Goal: Task Accomplishment & Management: Use online tool/utility

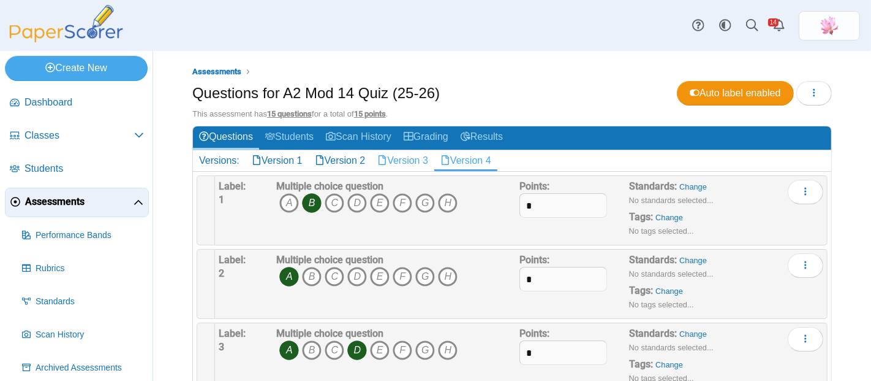
click at [423, 158] on link "Version 3" at bounding box center [402, 160] width 63 height 21
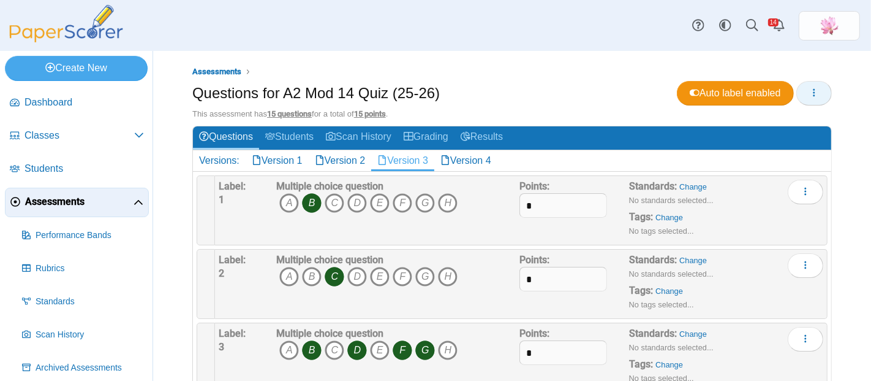
click at [814, 91] on button "button" at bounding box center [815, 93] width 36 height 25
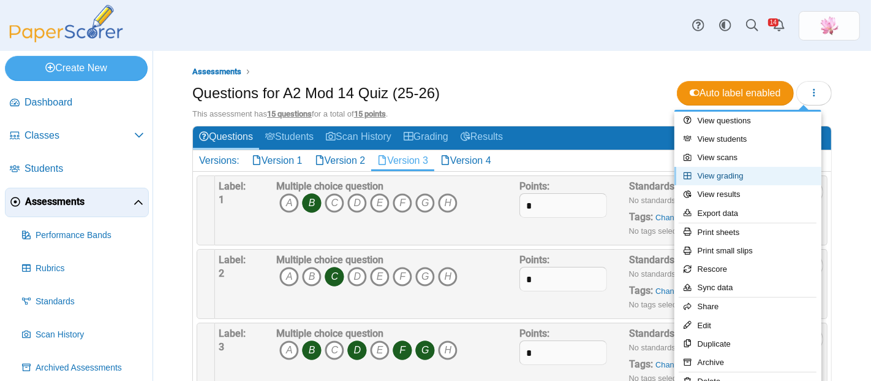
click at [749, 178] on link "View grading" at bounding box center [748, 176] width 147 height 18
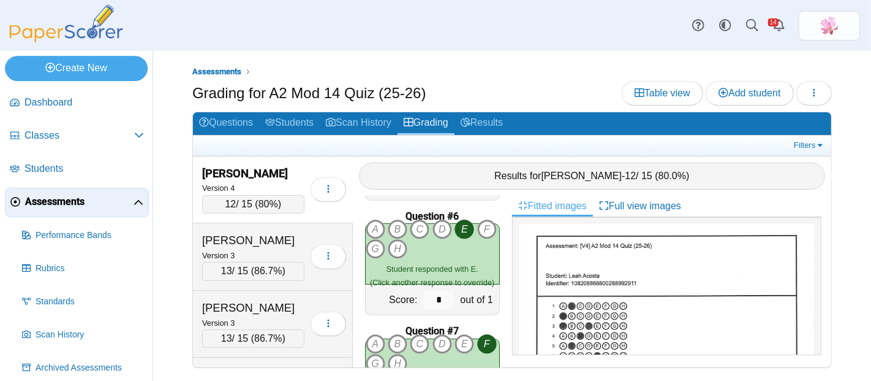
scroll to position [613, 0]
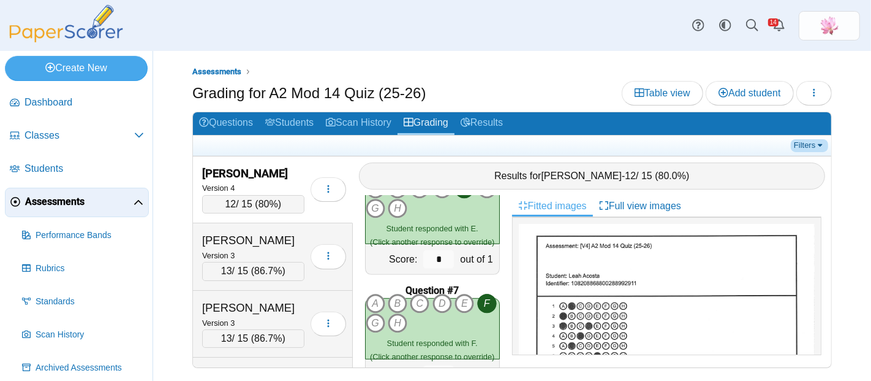
click at [814, 144] on link "Filters" at bounding box center [809, 145] width 37 height 12
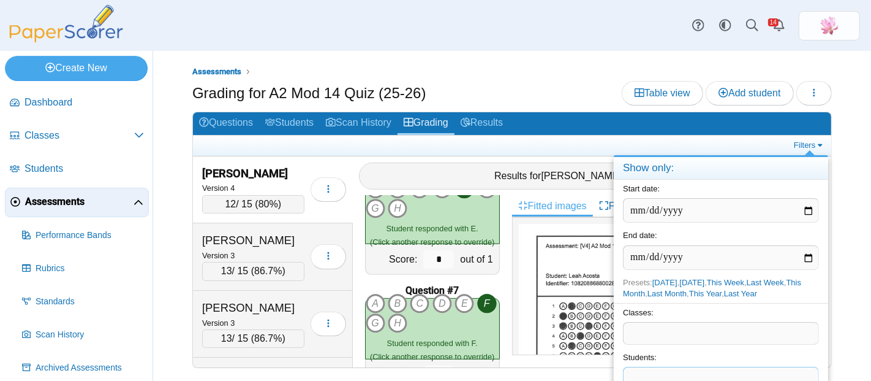
click at [695, 367] on span at bounding box center [721, 377] width 195 height 21
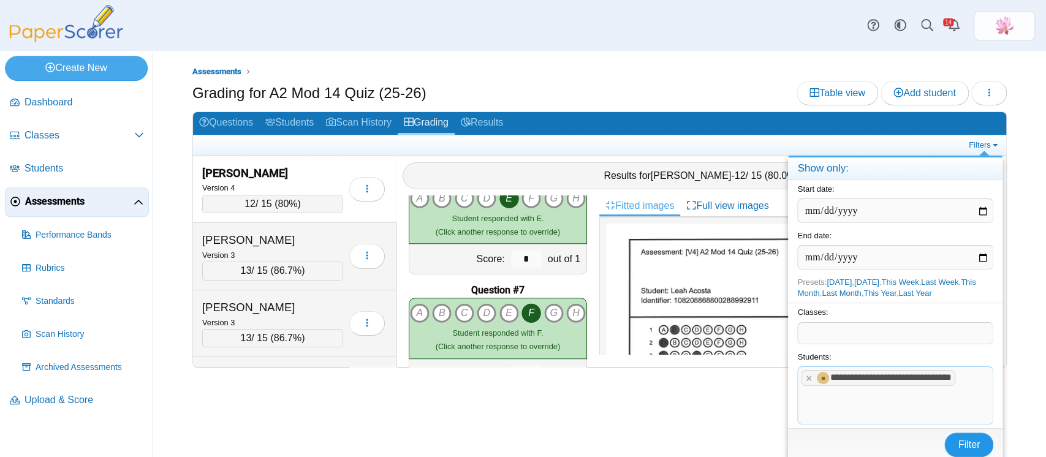
click at [871, 380] on button "Filter" at bounding box center [968, 445] width 49 height 25
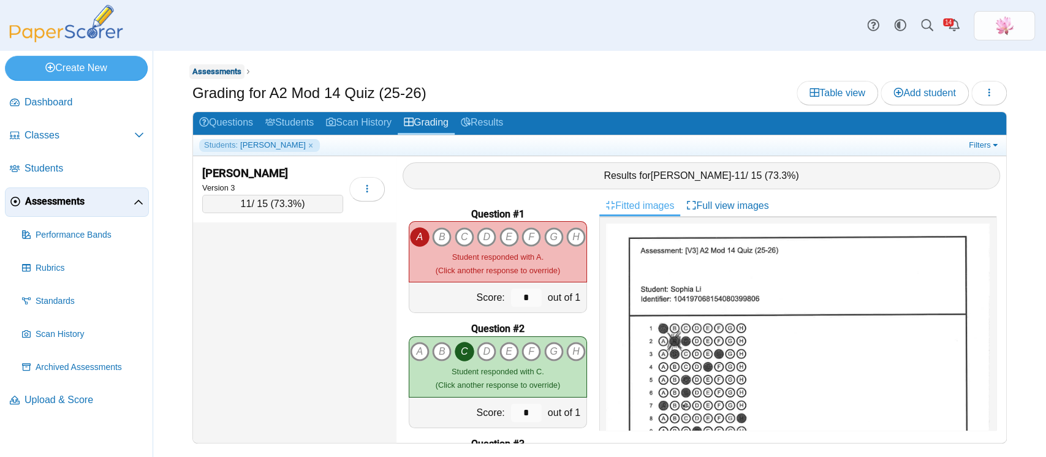
click at [212, 73] on span "Assessments" at bounding box center [216, 71] width 49 height 9
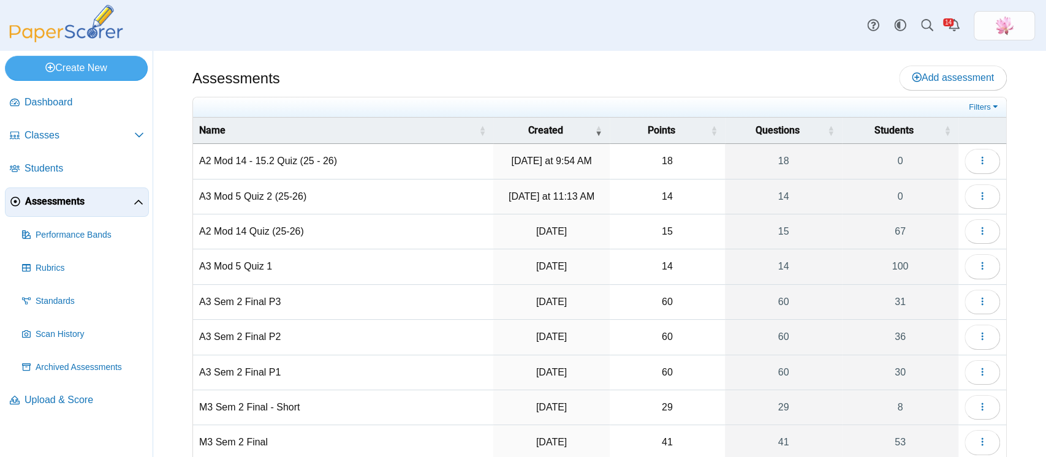
click at [250, 262] on td "A3 Mod 5 Quiz 1" at bounding box center [343, 266] width 300 height 35
click at [976, 265] on button "button" at bounding box center [983, 266] width 36 height 25
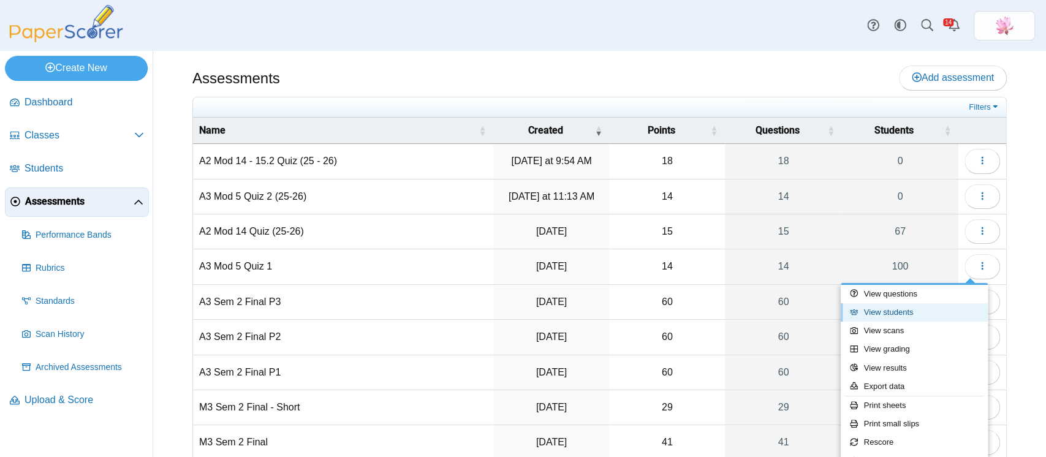
click at [924, 306] on link "View students" at bounding box center [914, 312] width 147 height 18
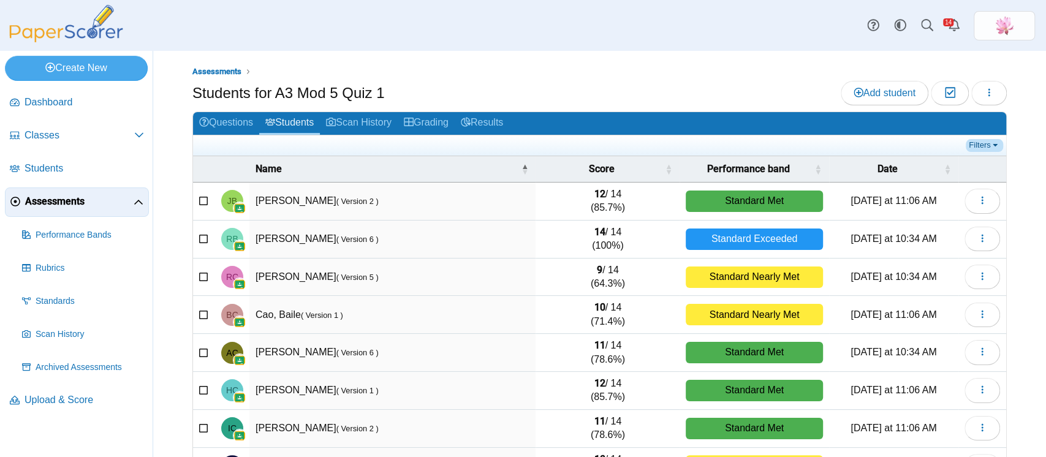
click at [967, 142] on link "Filters" at bounding box center [984, 145] width 37 height 12
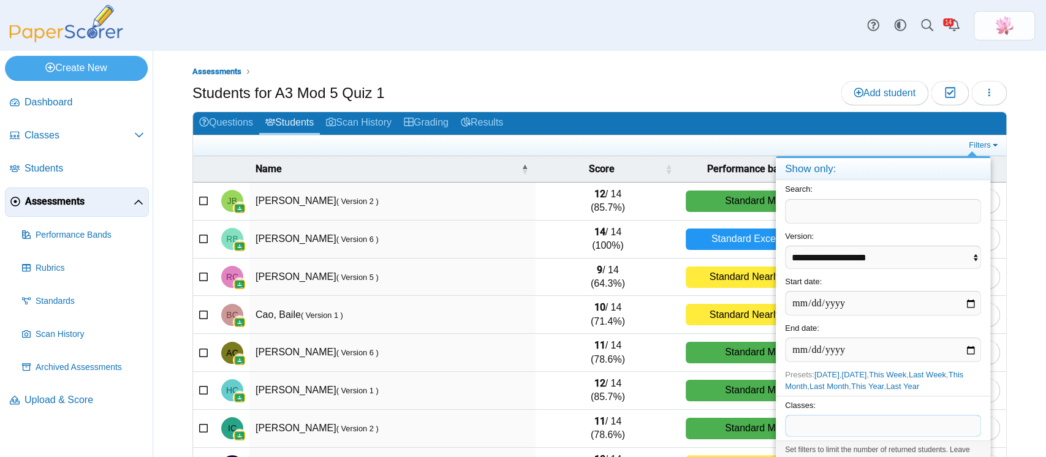
click at [881, 422] on span at bounding box center [883, 426] width 195 height 21
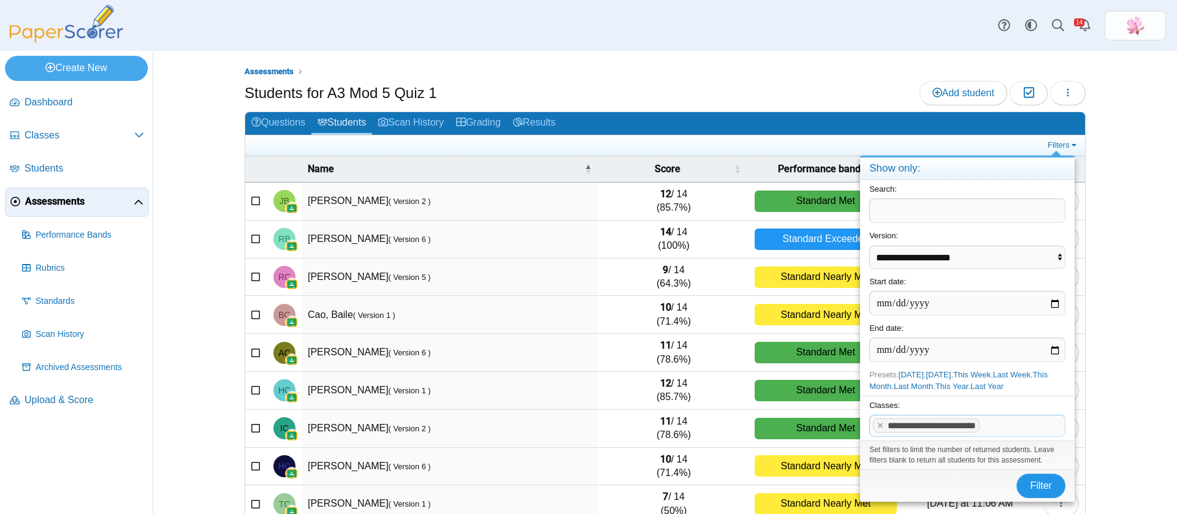
click at [1039, 457] on span "Filter" at bounding box center [1041, 485] width 22 height 10
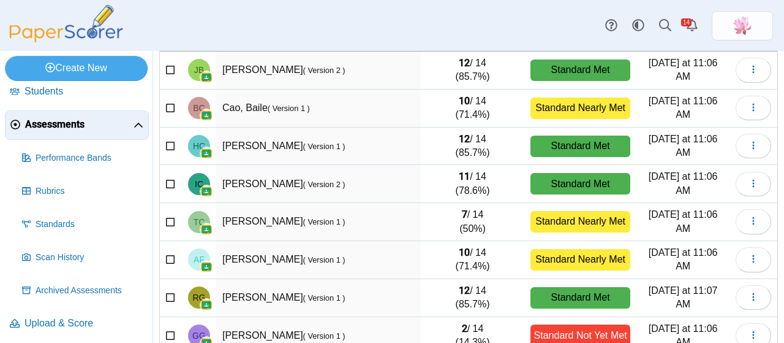
scroll to position [80, 0]
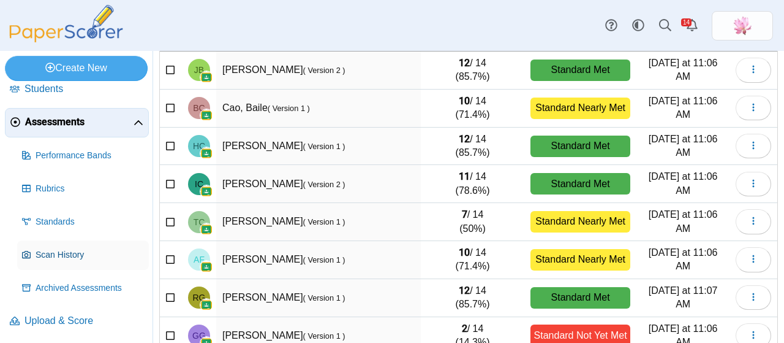
click at [76, 254] on span "Scan History" at bounding box center [90, 255] width 108 height 12
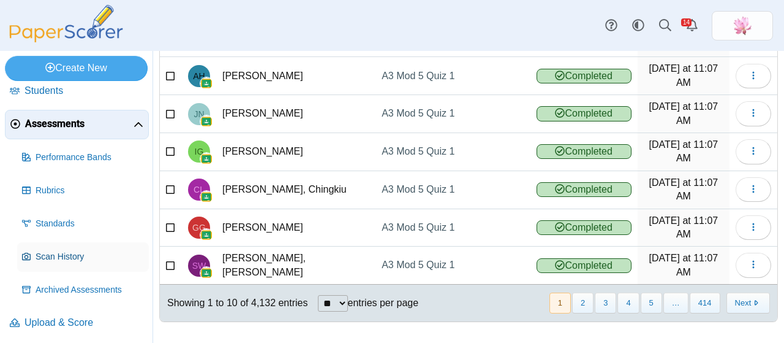
scroll to position [80, 0]
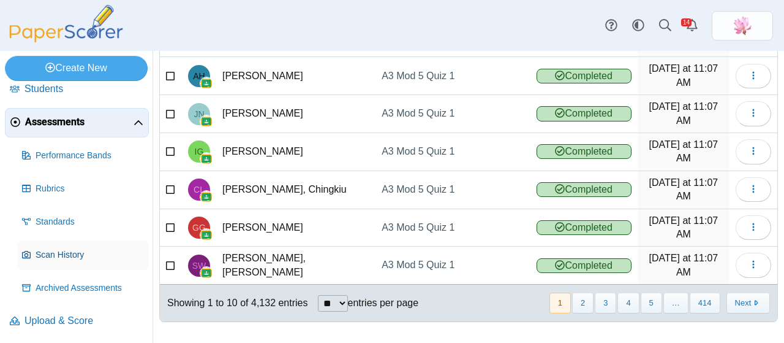
click at [75, 246] on link "Scan History" at bounding box center [83, 254] width 132 height 29
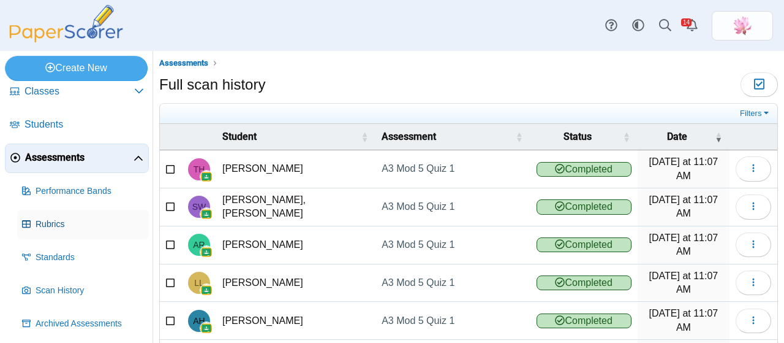
scroll to position [80, 0]
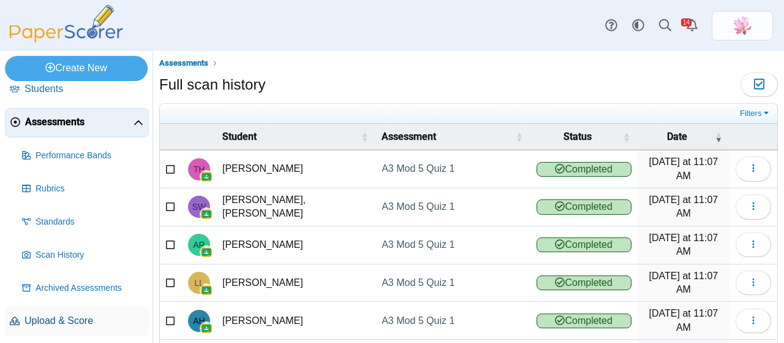
click at [76, 316] on span "Upload & Score" at bounding box center [85, 320] width 120 height 13
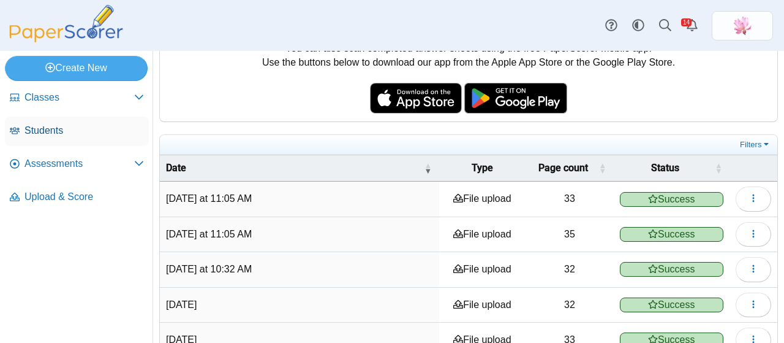
scroll to position [123, 0]
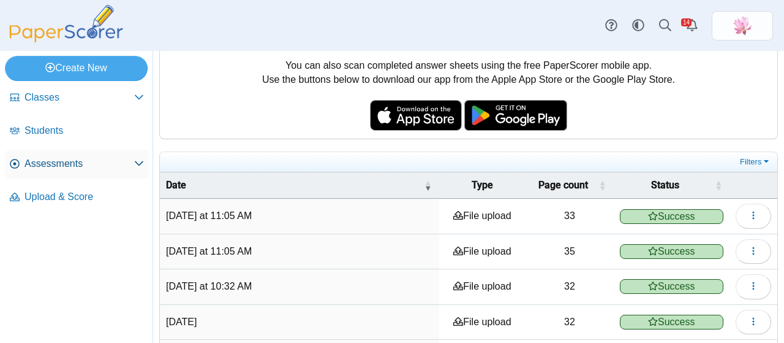
click at [89, 159] on span "Assessments" at bounding box center [80, 163] width 110 height 13
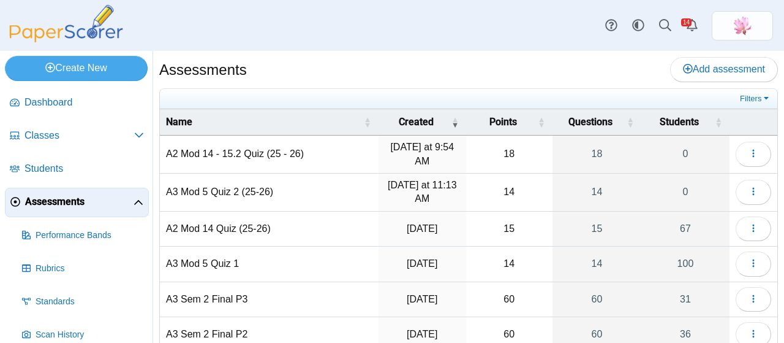
click at [216, 265] on td "A3 Mod 5 Quiz 1" at bounding box center [269, 263] width 219 height 35
click at [736, 257] on button "button" at bounding box center [754, 263] width 36 height 25
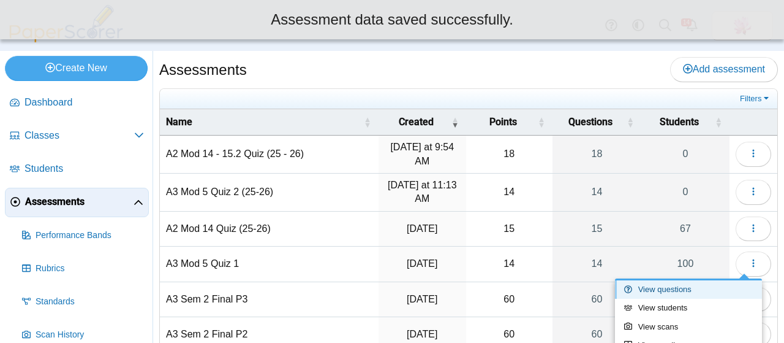
click at [702, 293] on link "View questions" at bounding box center [688, 289] width 147 height 18
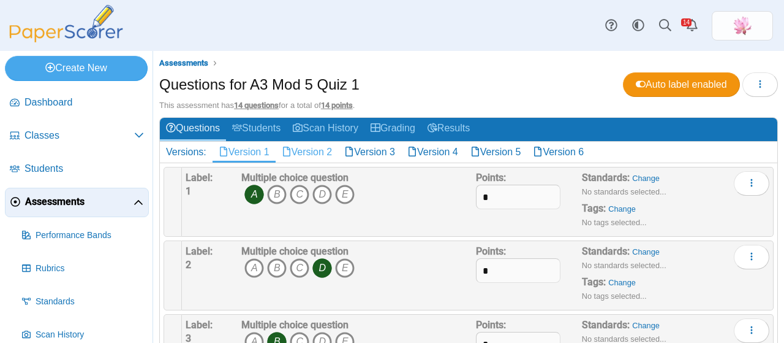
click at [303, 149] on link "Version 2" at bounding box center [307, 152] width 63 height 21
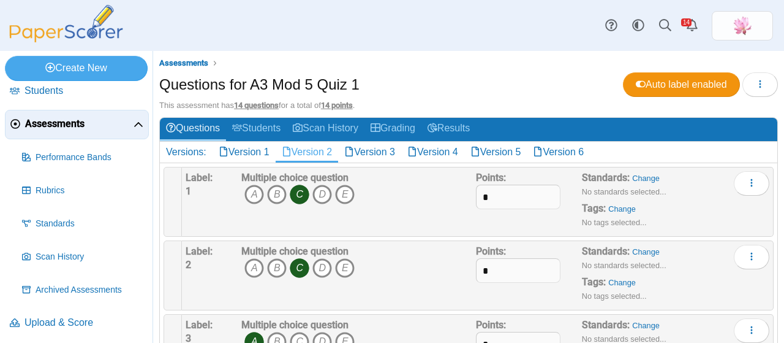
scroll to position [80, 0]
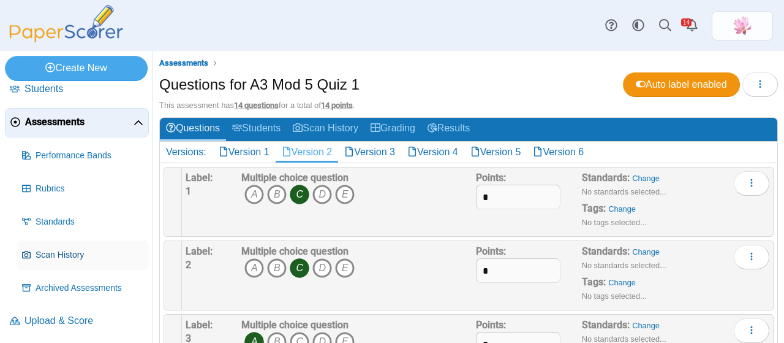
click at [70, 252] on span "Scan History" at bounding box center [90, 255] width 108 height 12
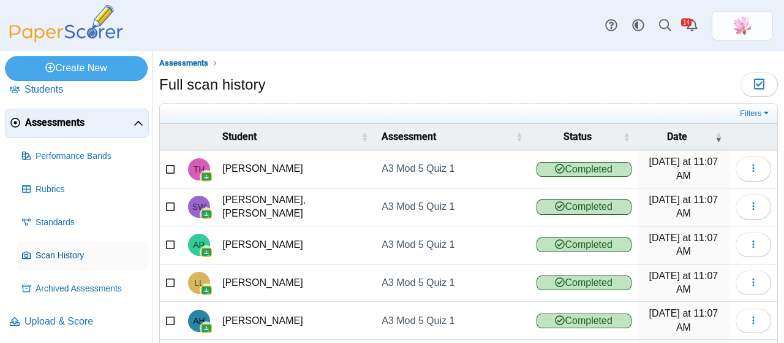
scroll to position [80, 0]
click at [64, 251] on span "Scan History" at bounding box center [90, 255] width 108 height 12
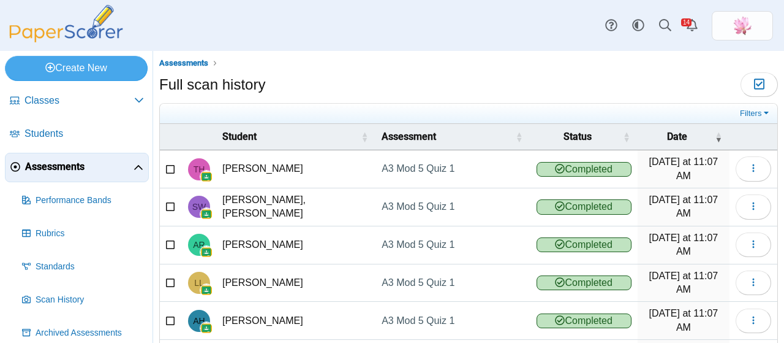
scroll to position [80, 0]
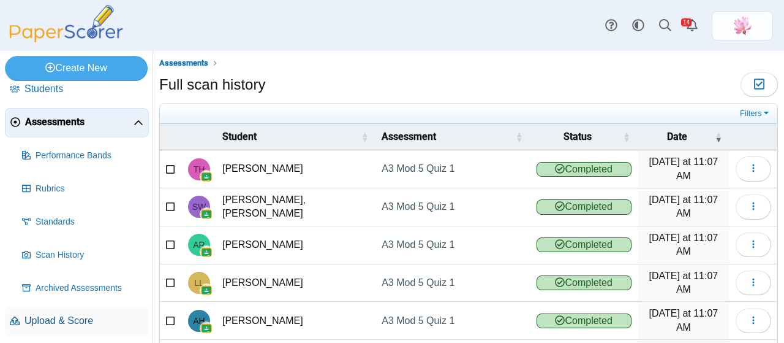
click at [75, 314] on span "Upload & Score" at bounding box center [85, 320] width 120 height 13
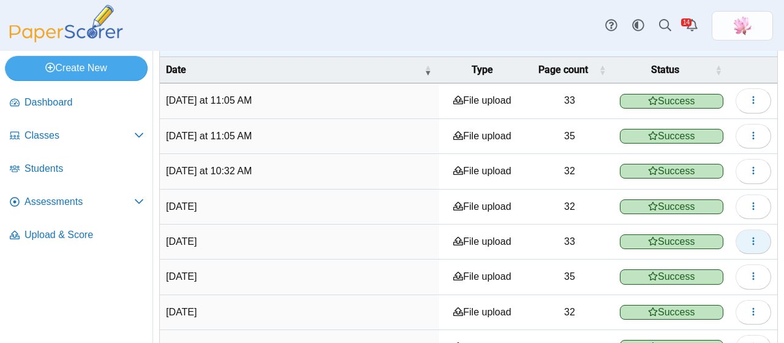
scroll to position [306, 0]
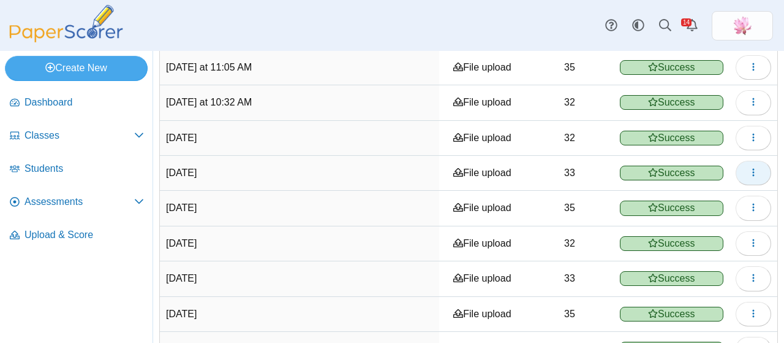
click at [749, 167] on icon "button" at bounding box center [754, 172] width 10 height 10
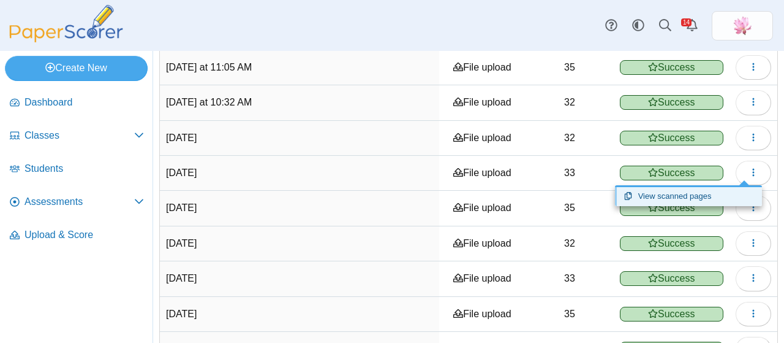
click at [696, 199] on link "View scanned pages" at bounding box center [688, 196] width 147 height 18
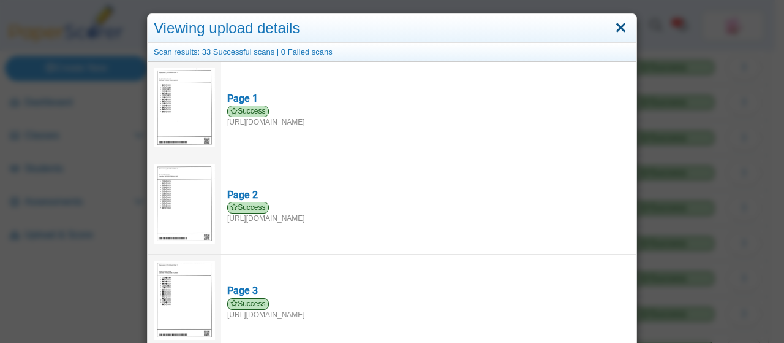
click at [618, 25] on link "Close" at bounding box center [621, 28] width 19 height 21
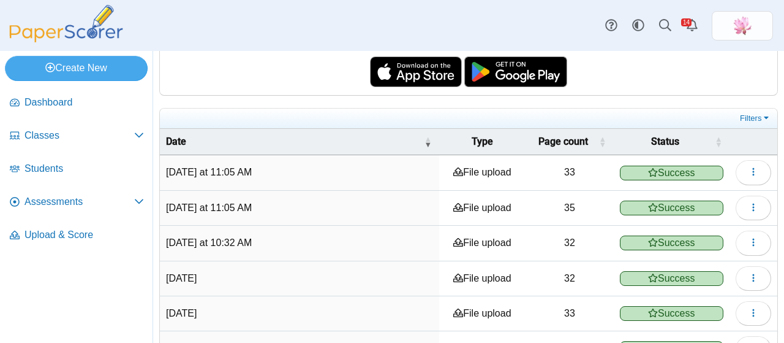
scroll to position [0, 0]
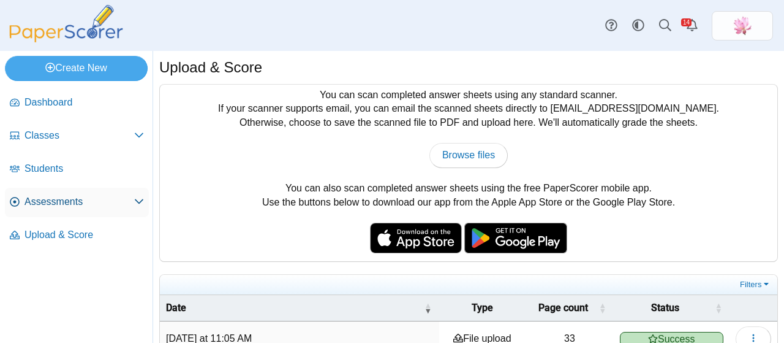
click at [59, 200] on span "Assessments" at bounding box center [80, 201] width 110 height 13
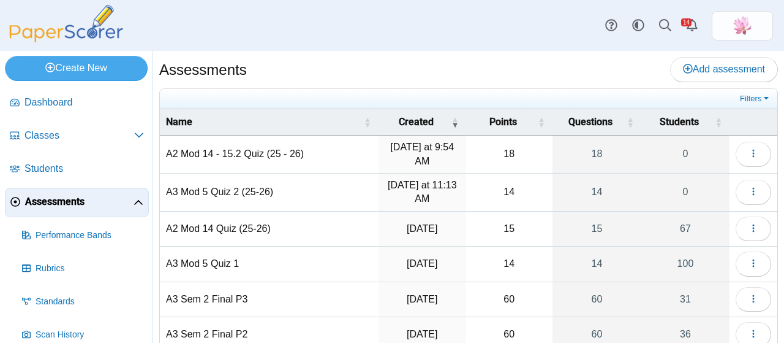
click at [232, 266] on td "A3 Mod 5 Quiz 1" at bounding box center [269, 263] width 219 height 35
click at [749, 260] on icon "button" at bounding box center [754, 263] width 10 height 10
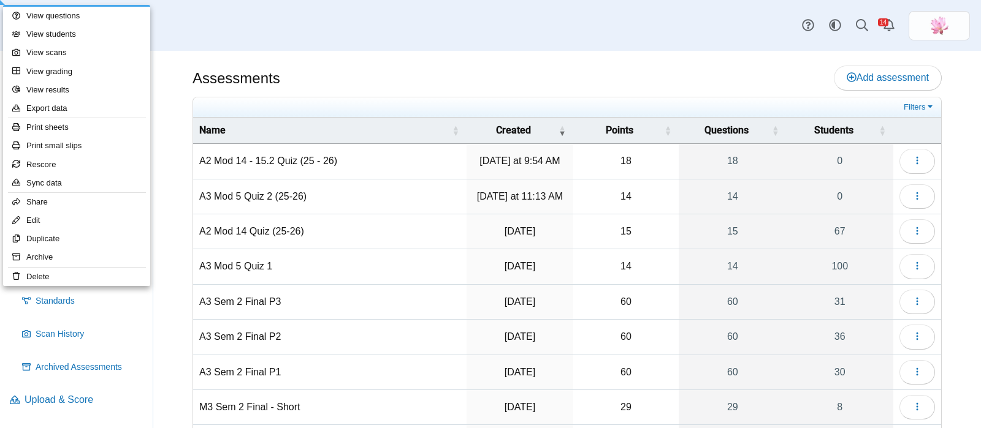
click at [784, 149] on div "Assessments Add assessment 18 0" at bounding box center [566, 240] width 827 height 378
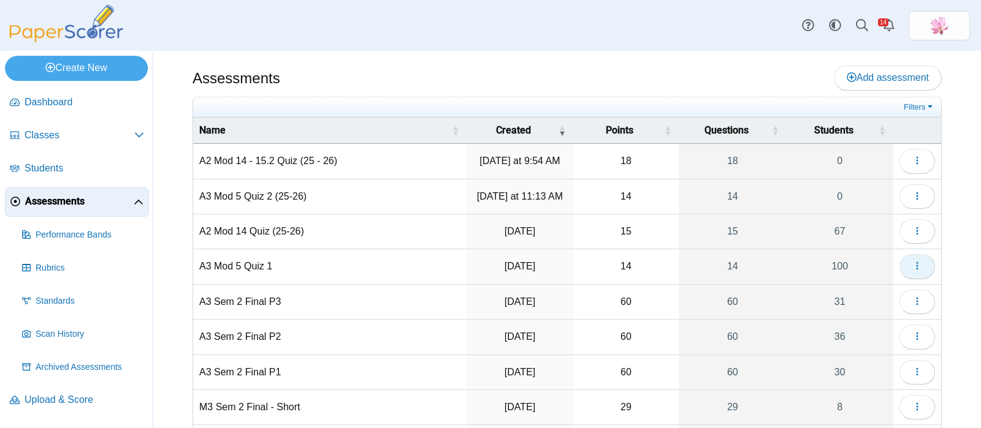
click at [784, 271] on icon "button" at bounding box center [917, 266] width 10 height 10
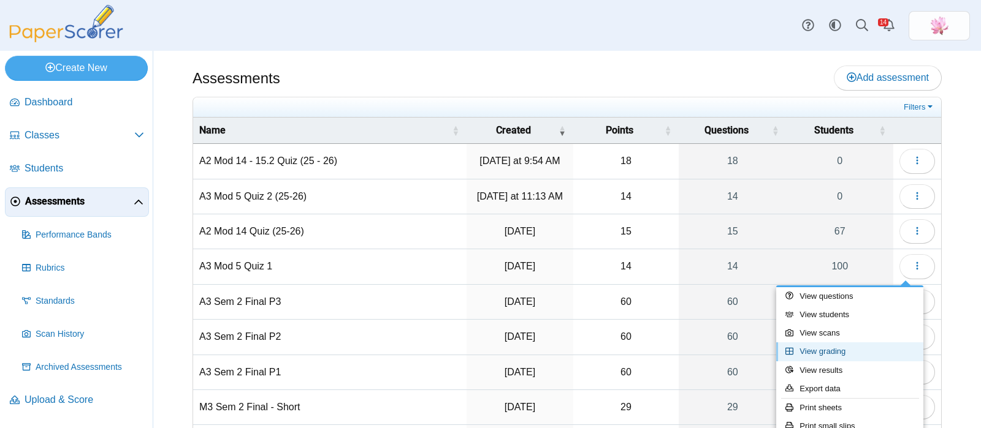
click at [784, 342] on link "View grading" at bounding box center [849, 352] width 147 height 18
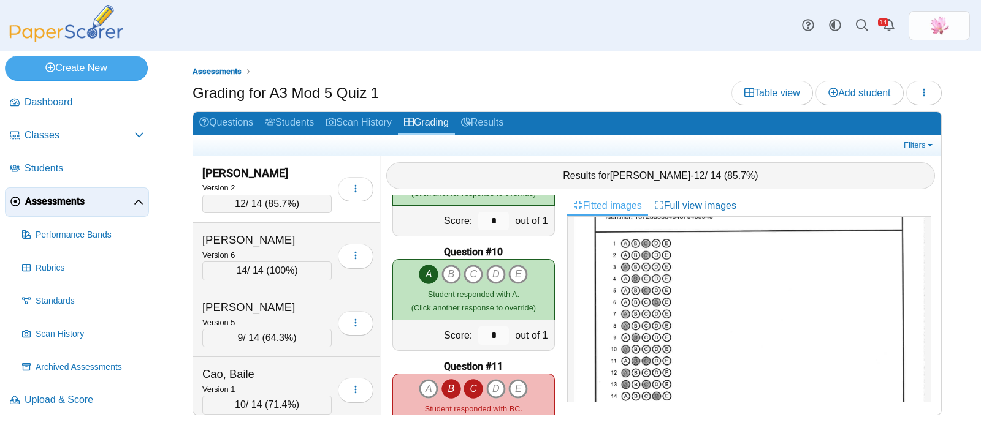
scroll to position [1072, 0]
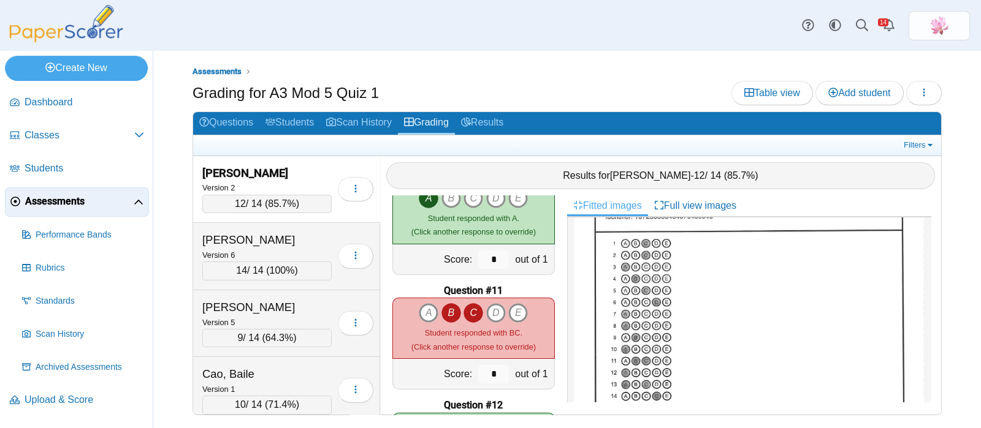
click at [446, 314] on icon "B" at bounding box center [451, 313] width 20 height 20
click at [466, 316] on icon "C" at bounding box center [473, 313] width 20 height 20
click at [513, 316] on icon "E" at bounding box center [518, 313] width 20 height 20
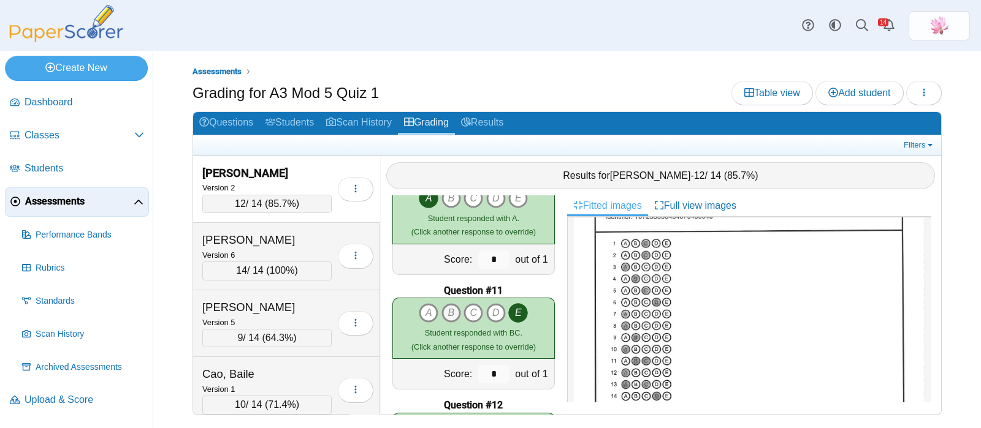
click at [445, 312] on icon "B" at bounding box center [451, 313] width 20 height 20
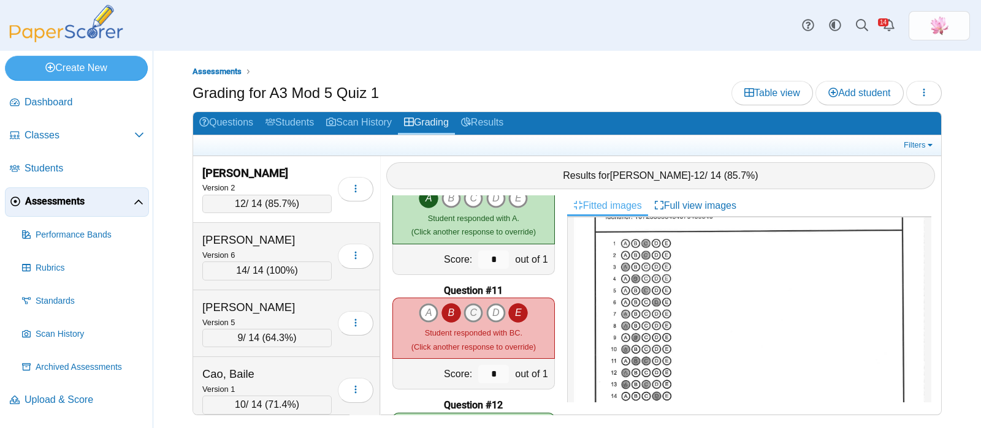
click at [466, 311] on icon "C" at bounding box center [473, 313] width 20 height 20
click at [515, 311] on icon "E" at bounding box center [518, 313] width 20 height 20
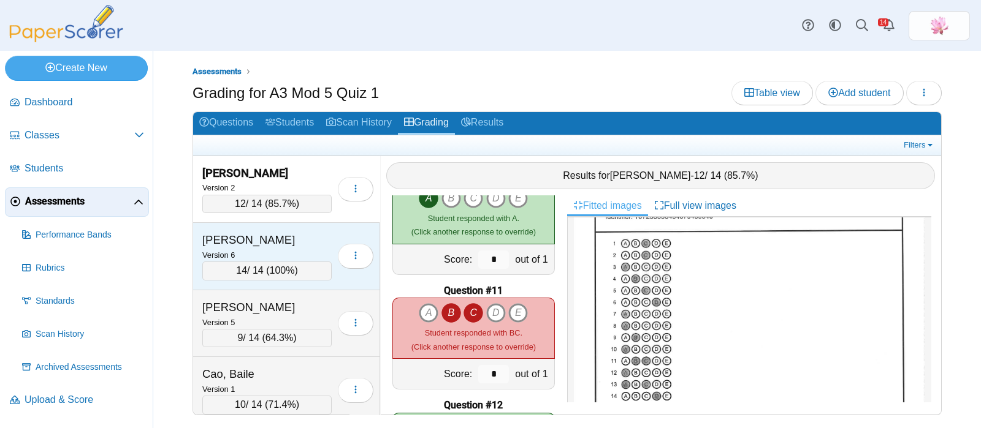
scroll to position [76, 0]
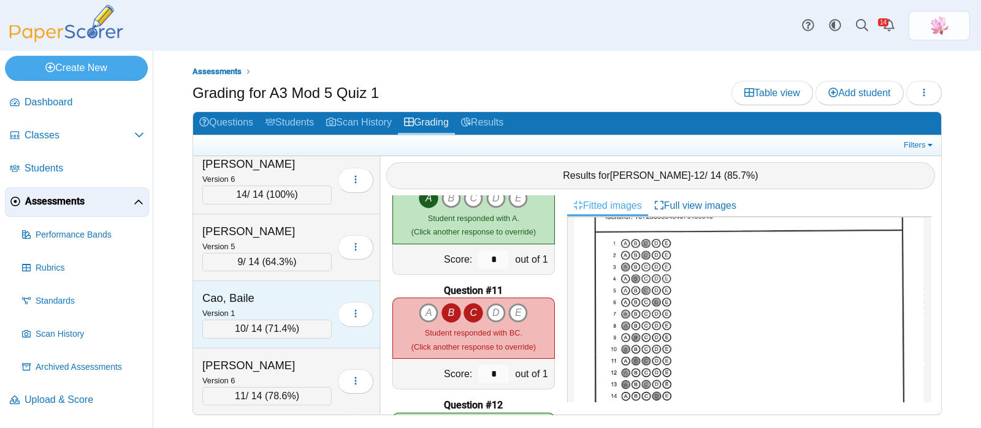
click at [259, 293] on div "Cao, Baile" at bounding box center [263, 298] width 123 height 16
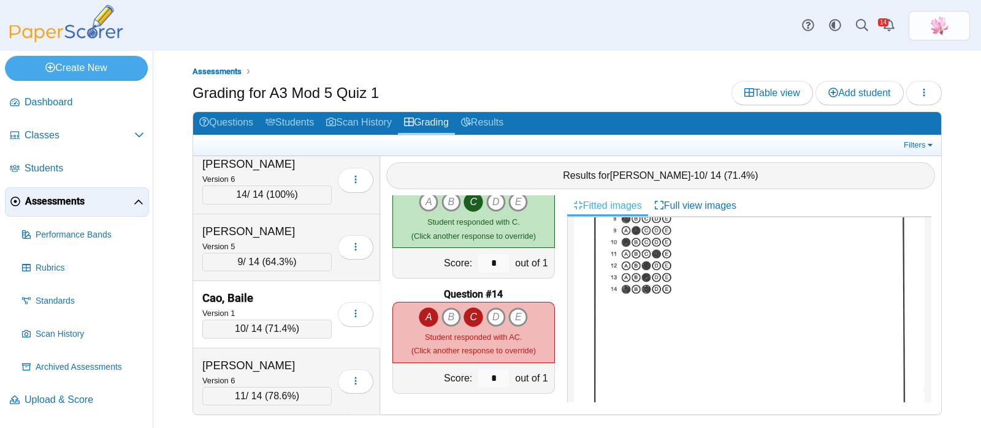
scroll to position [230, 0]
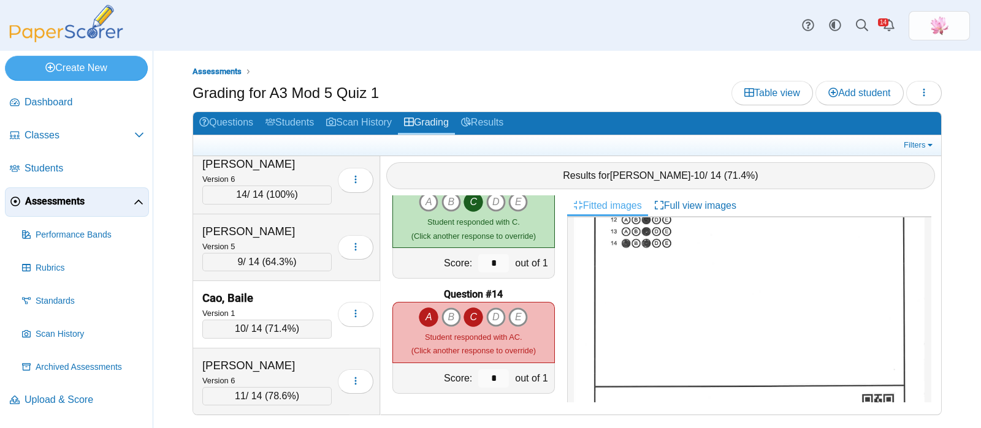
click at [472, 317] on icon "C" at bounding box center [473, 318] width 20 height 20
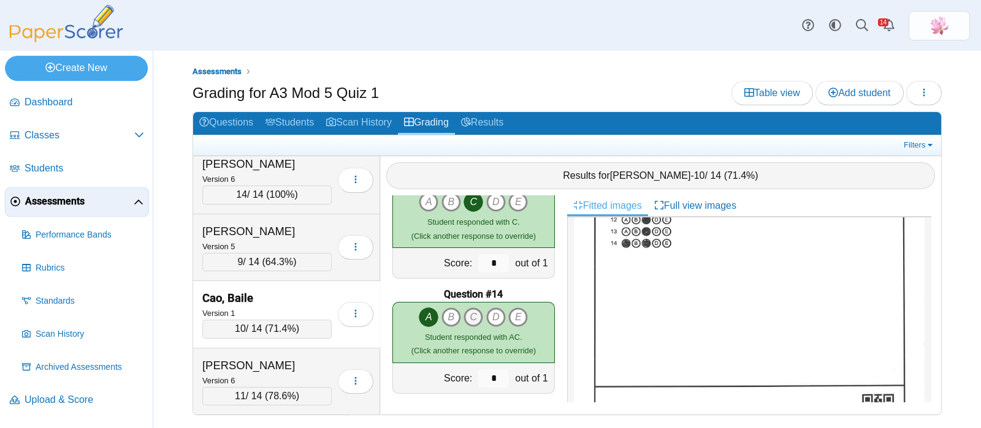
click at [472, 317] on icon "C" at bounding box center [473, 318] width 20 height 20
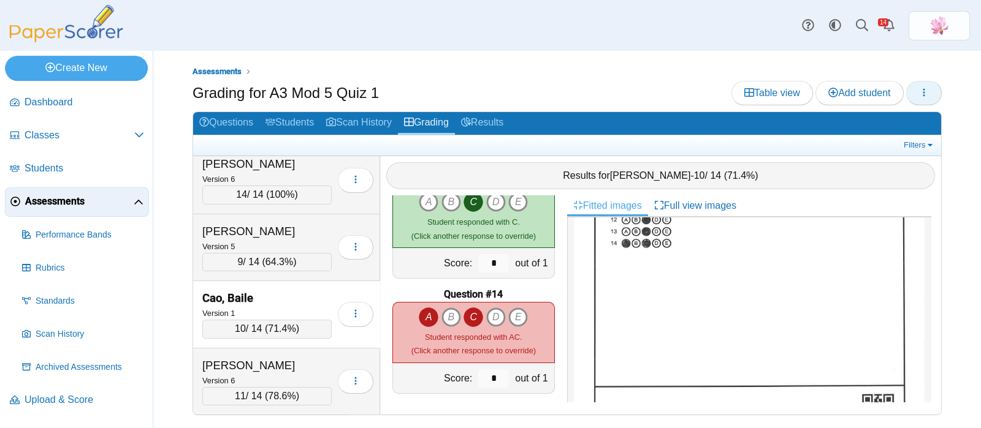
click at [919, 93] on icon "button" at bounding box center [924, 93] width 10 height 10
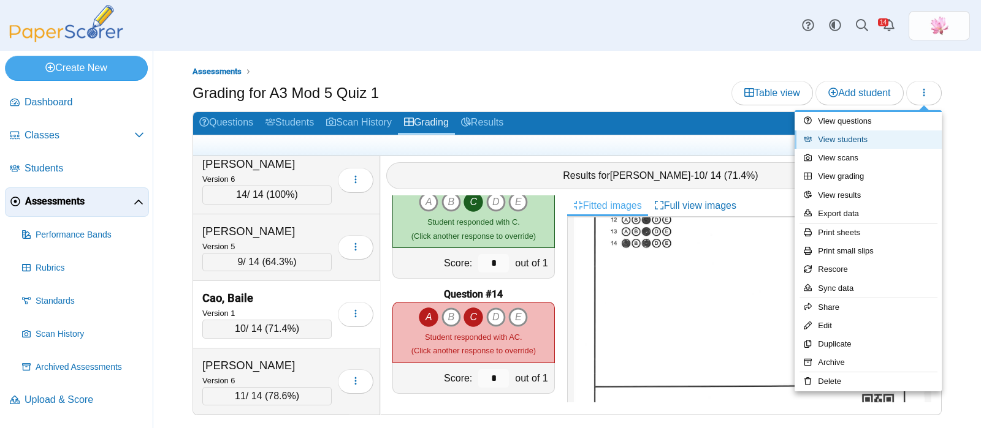
click at [863, 144] on link "View students" at bounding box center [867, 140] width 147 height 18
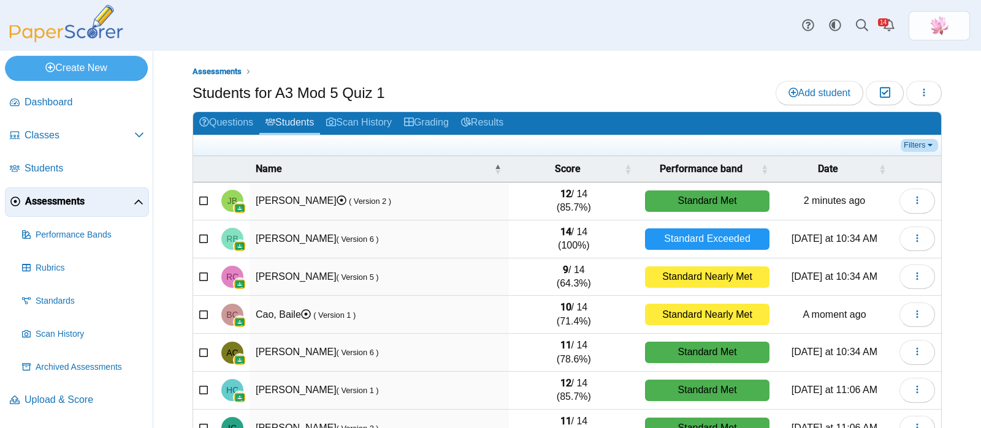
click at [907, 148] on link "Filters" at bounding box center [918, 145] width 37 height 12
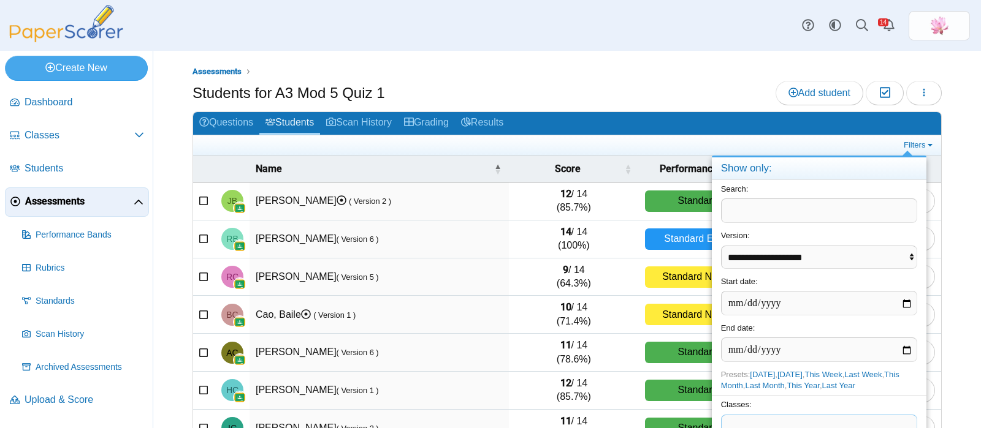
click at [834, 416] on span at bounding box center [818, 426] width 195 height 21
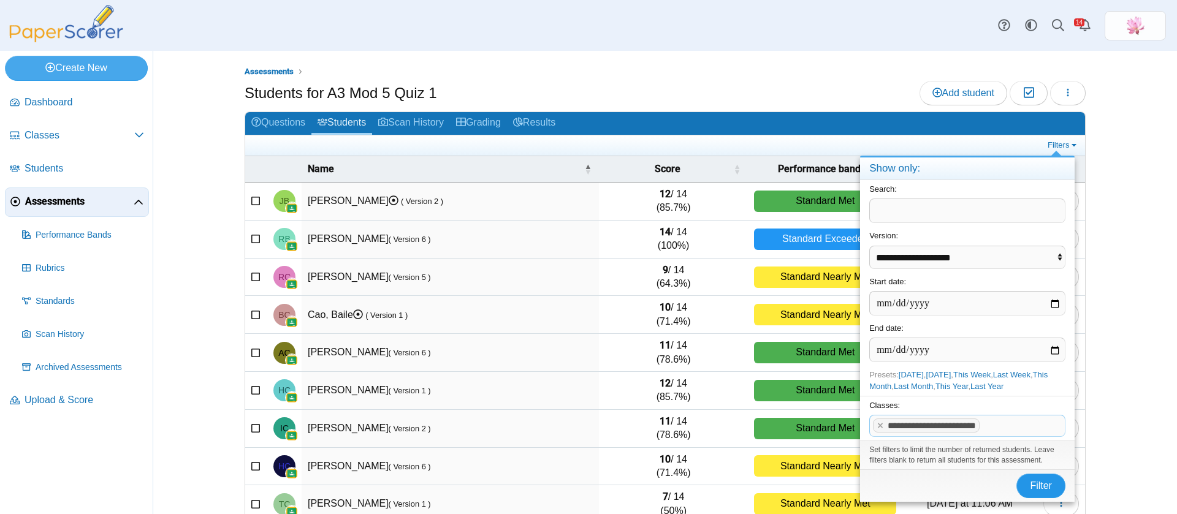
click at [980, 428] on span "Filter" at bounding box center [1041, 485] width 22 height 10
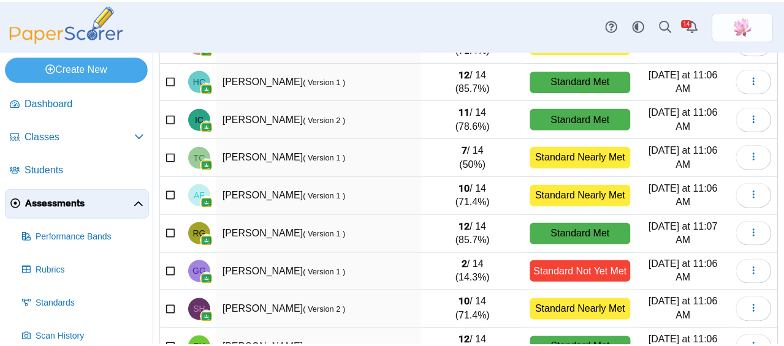
scroll to position [256, 0]
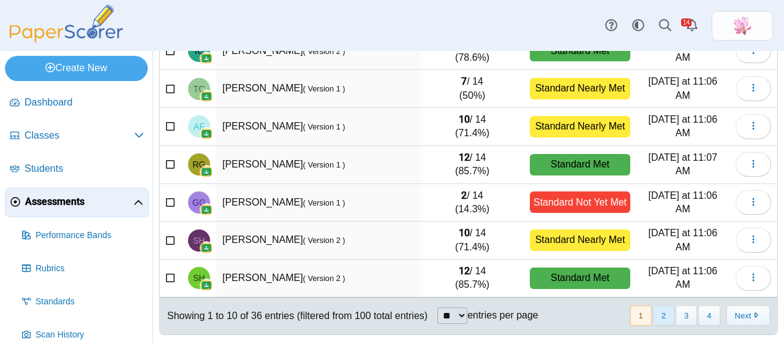
click at [656, 313] on button "2" at bounding box center [663, 315] width 21 height 20
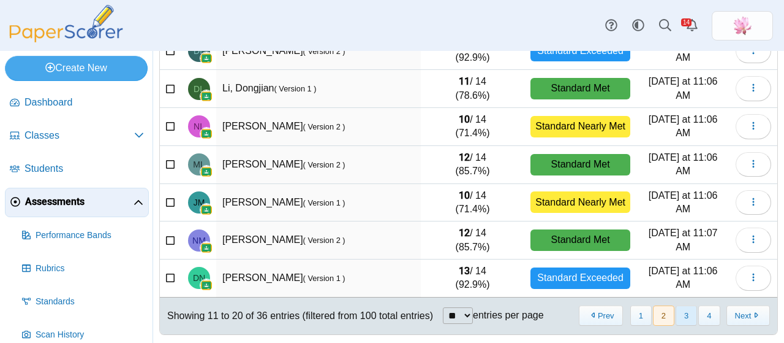
click at [685, 309] on button "3" at bounding box center [686, 315] width 21 height 20
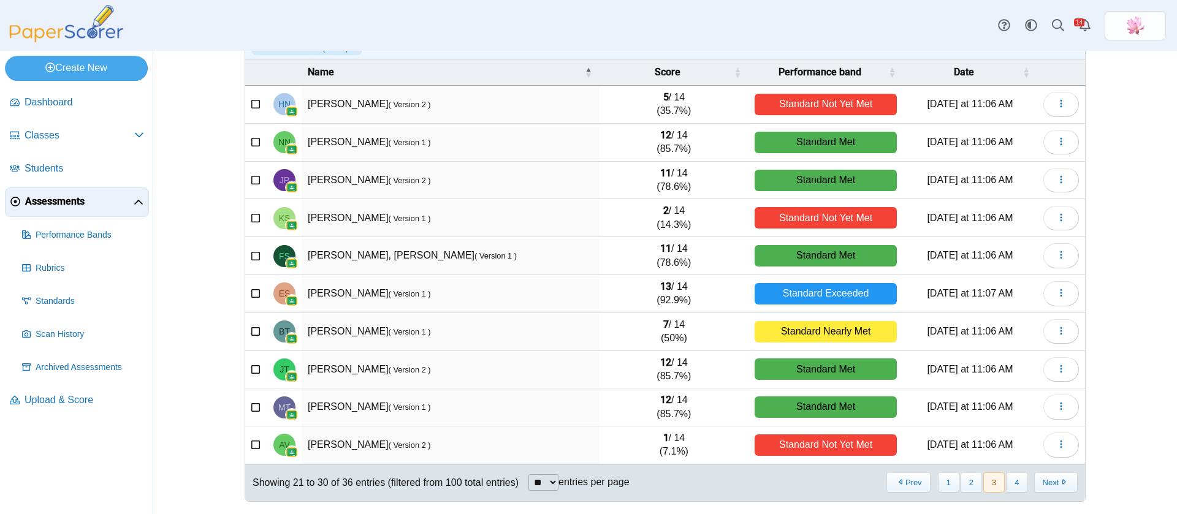
scroll to position [96, 0]
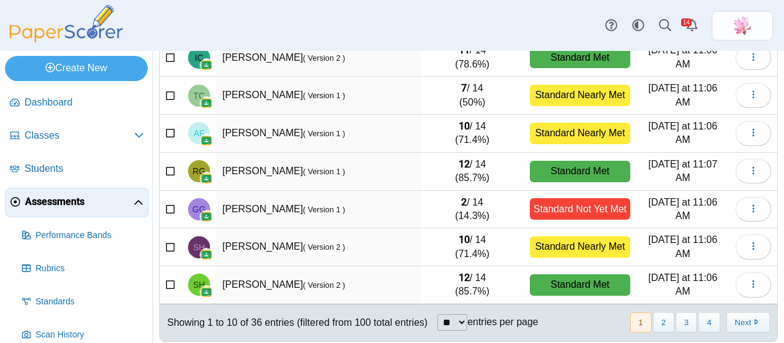
scroll to position [256, 0]
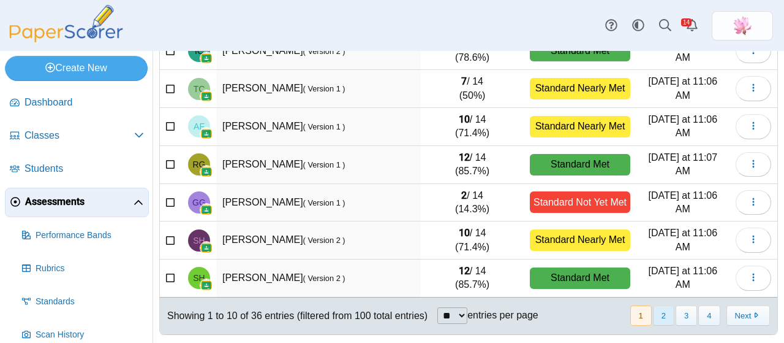
click at [662, 314] on button "2" at bounding box center [663, 315] width 21 height 20
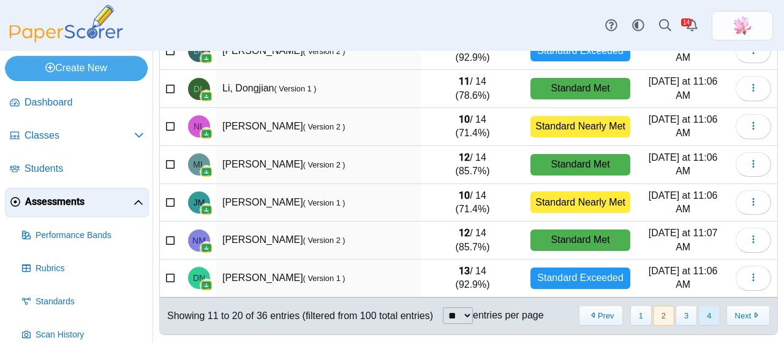
click at [707, 310] on button "4" at bounding box center [709, 315] width 21 height 20
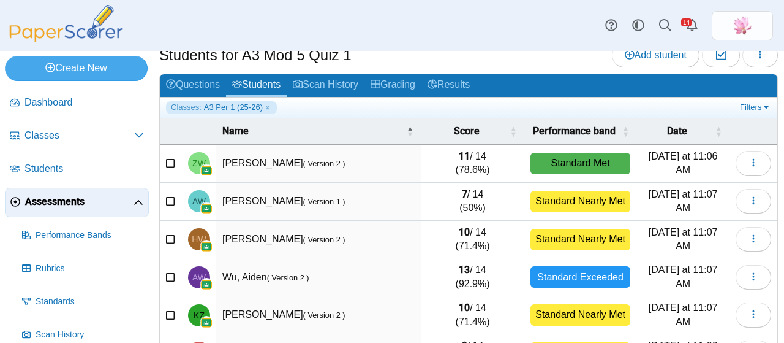
scroll to position [0, 0]
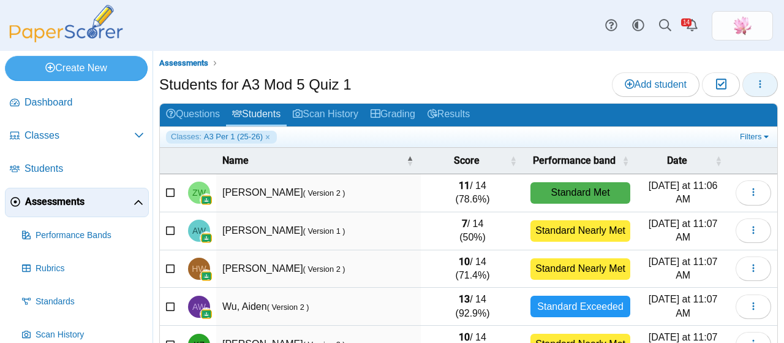
click at [756, 84] on icon "button" at bounding box center [761, 84] width 10 height 10
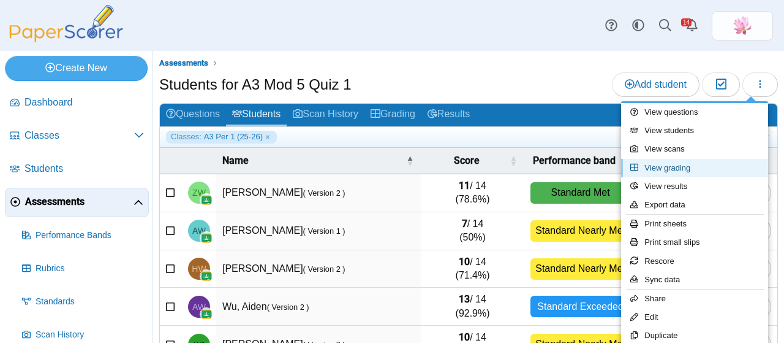
click at [696, 162] on link "View grading" at bounding box center [694, 168] width 147 height 18
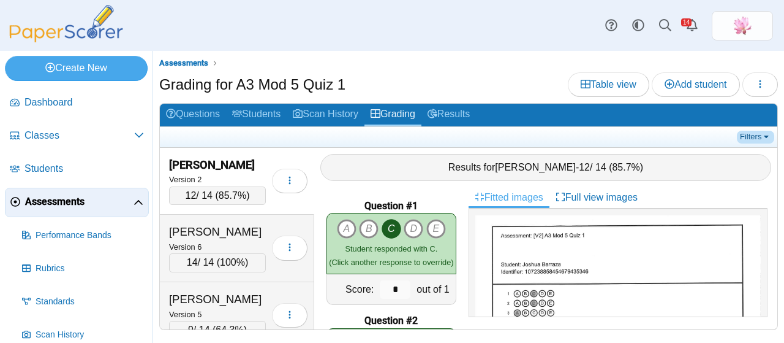
click at [763, 133] on link "Filters" at bounding box center [755, 137] width 37 height 12
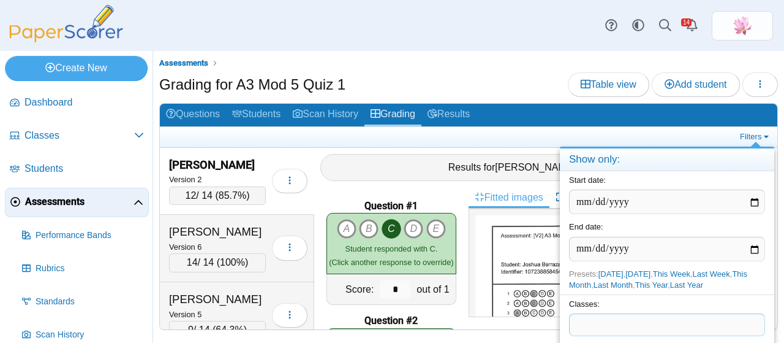
click at [639, 325] on span at bounding box center [667, 324] width 195 height 21
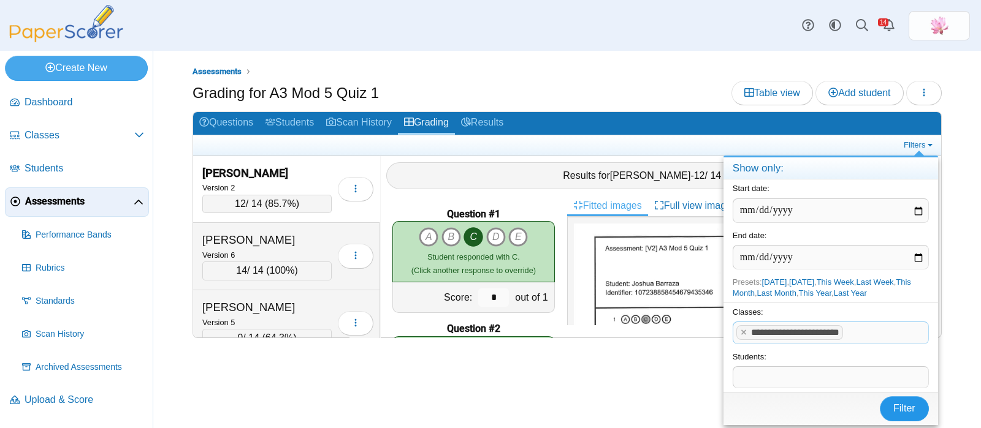
click at [784, 342] on span "Filter" at bounding box center [904, 408] width 22 height 10
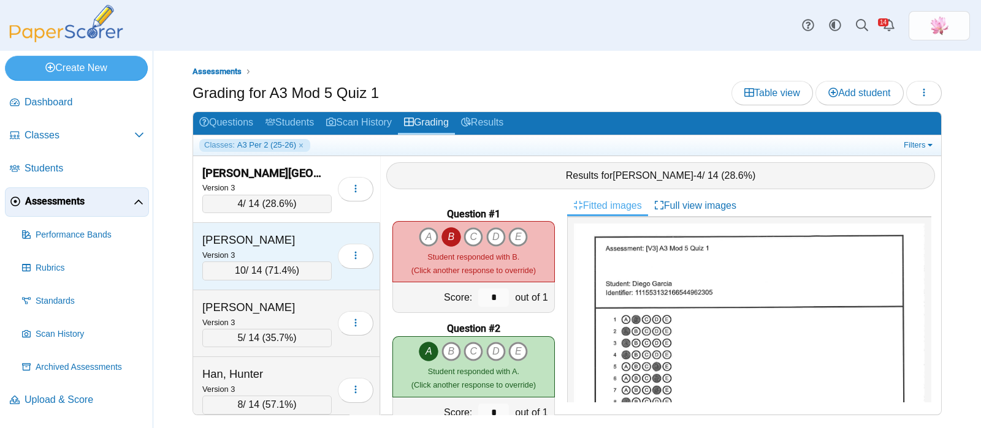
click at [257, 237] on div "[PERSON_NAME]" at bounding box center [263, 240] width 123 height 16
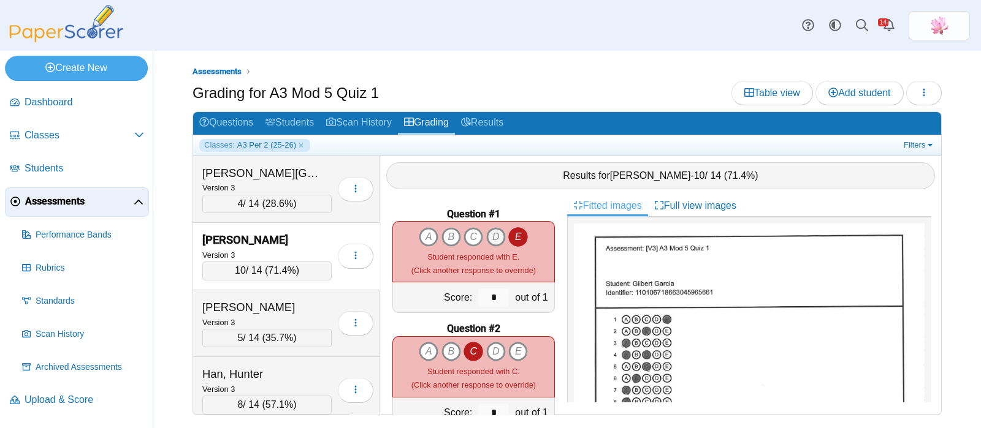
click at [486, 234] on icon "D" at bounding box center [496, 237] width 20 height 20
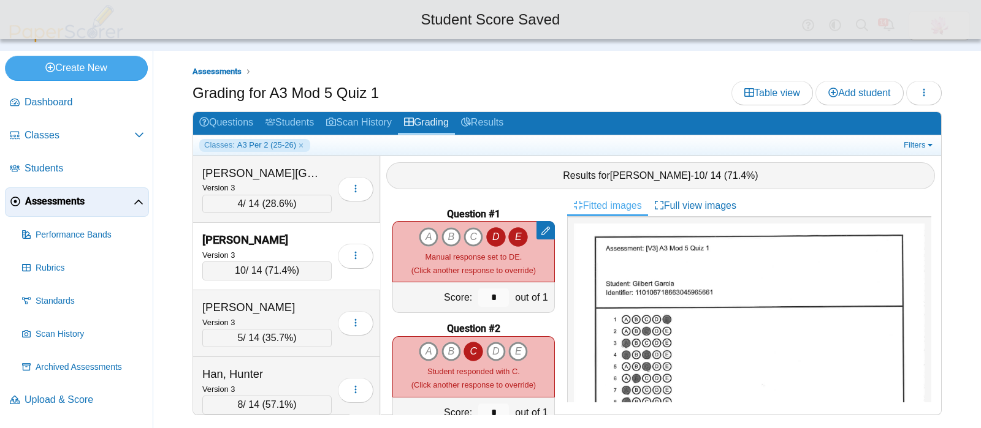
click at [512, 234] on icon "E" at bounding box center [518, 237] width 20 height 20
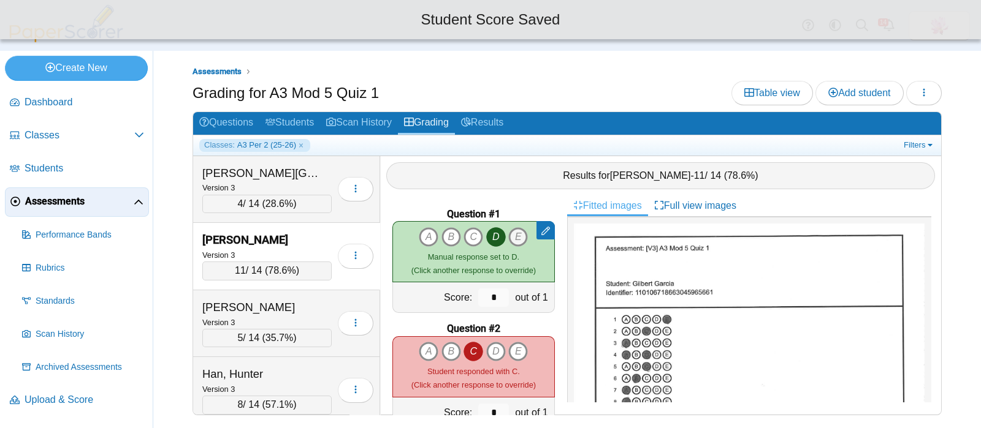
click at [512, 234] on icon "E" at bounding box center [518, 237] width 20 height 20
type input "*"
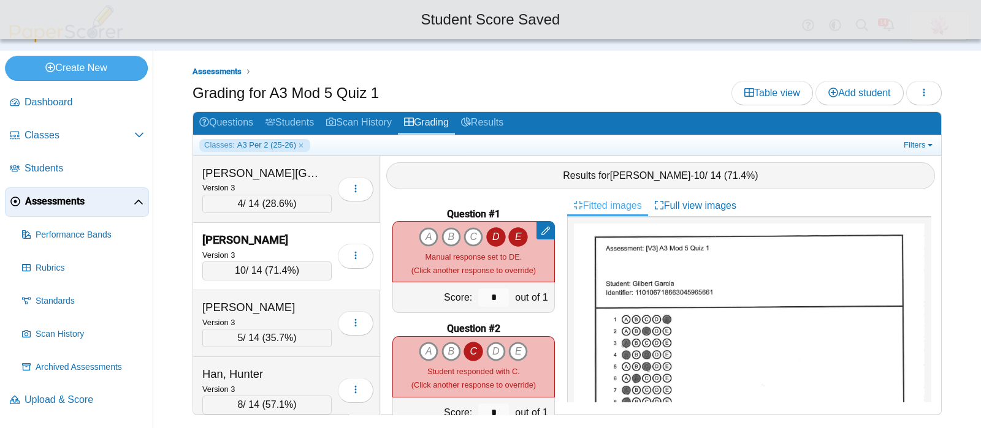
click at [491, 234] on icon "D" at bounding box center [496, 237] width 20 height 20
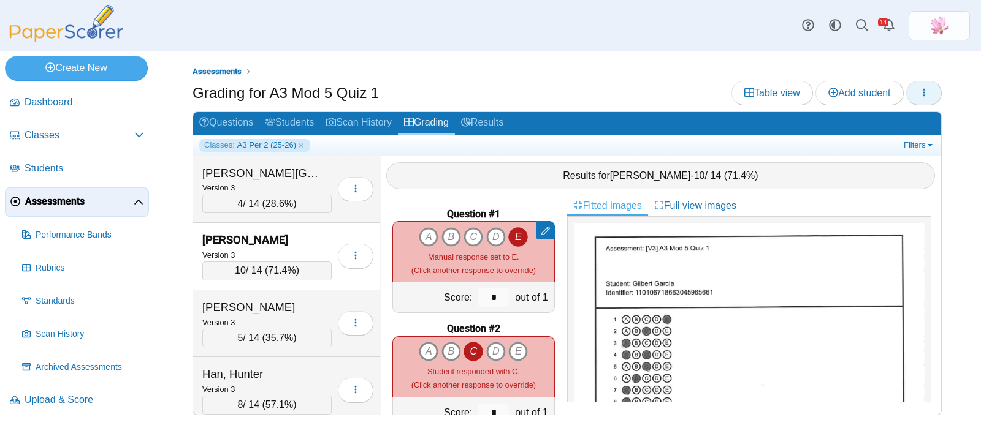
click at [930, 90] on button "button" at bounding box center [924, 93] width 36 height 25
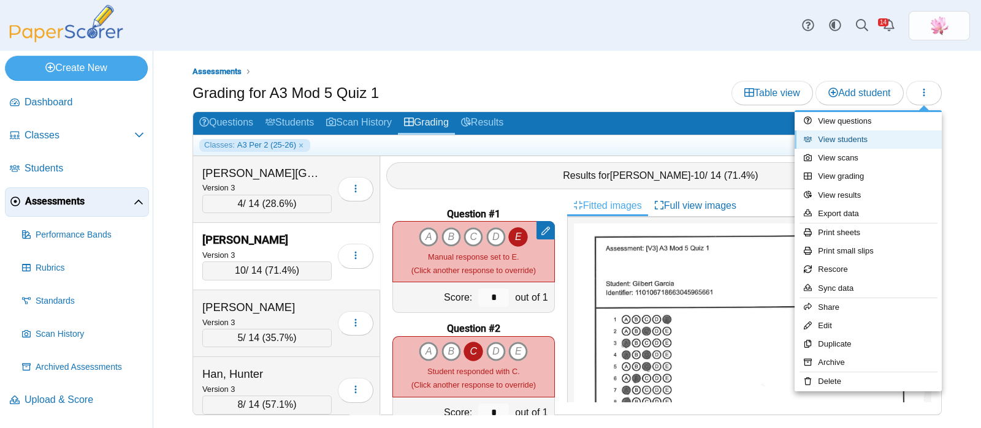
click at [892, 140] on link "View students" at bounding box center [867, 140] width 147 height 18
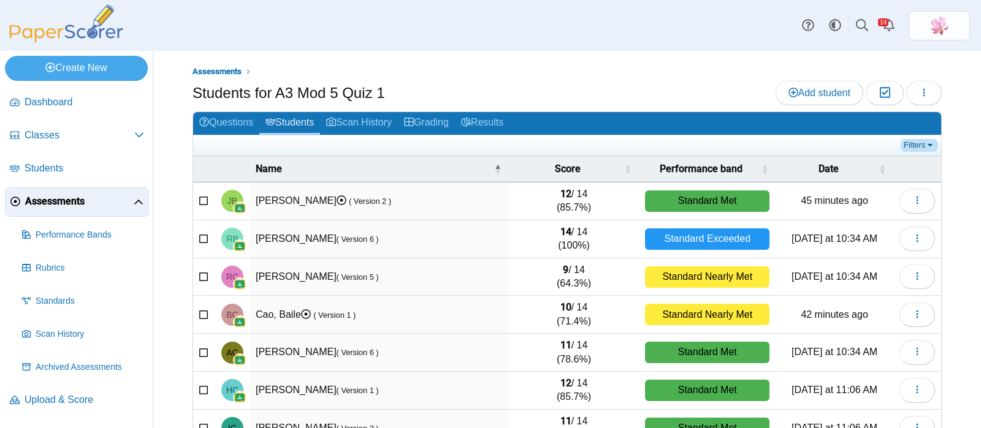
click at [900, 145] on link "Filters" at bounding box center [918, 145] width 37 height 12
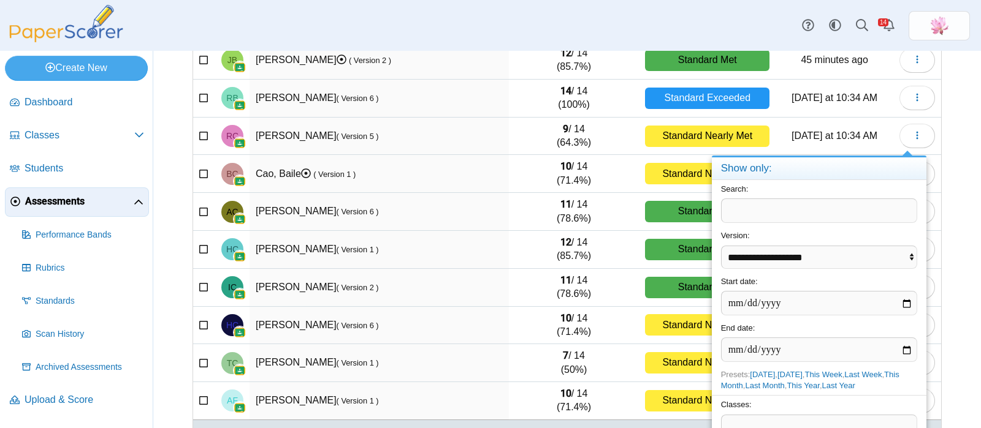
scroll to position [163, 0]
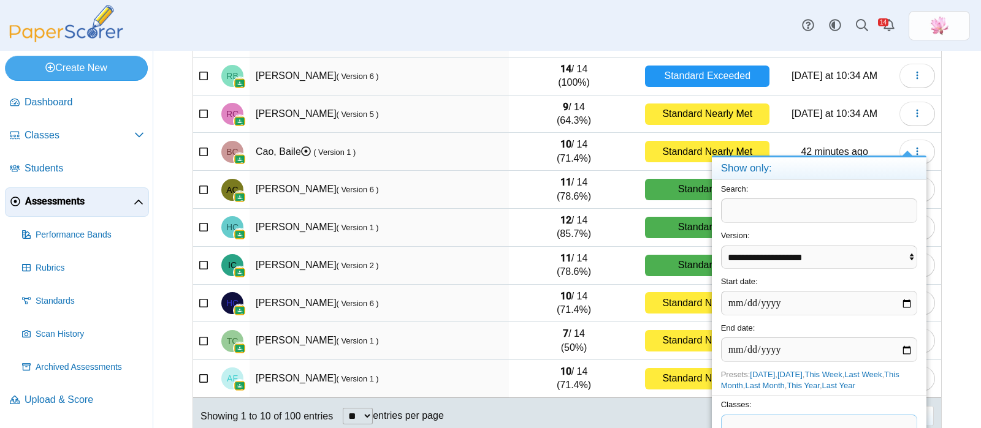
click at [785, 418] on span at bounding box center [818, 426] width 195 height 21
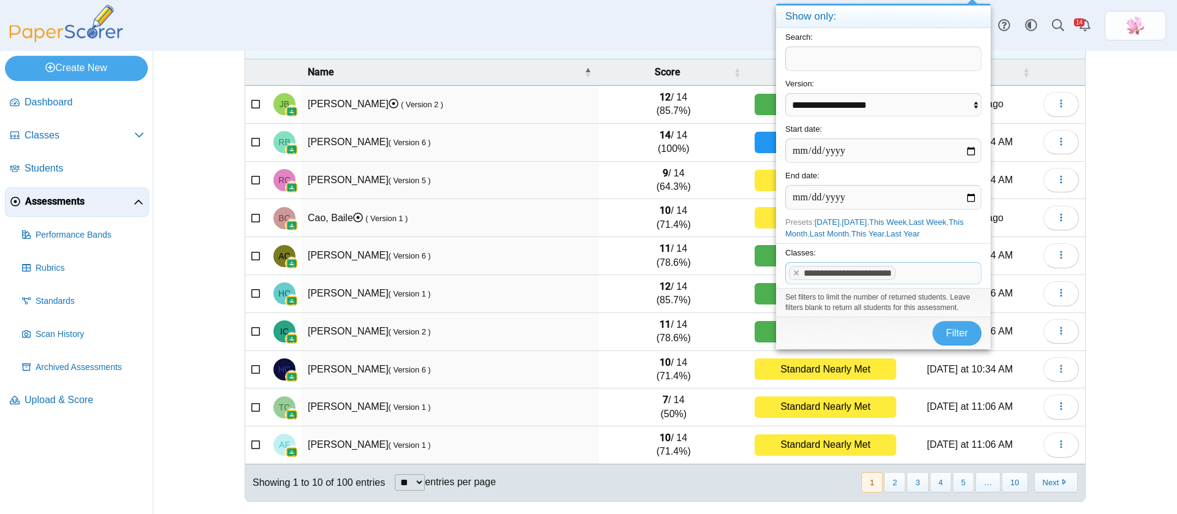
scroll to position [96, 0]
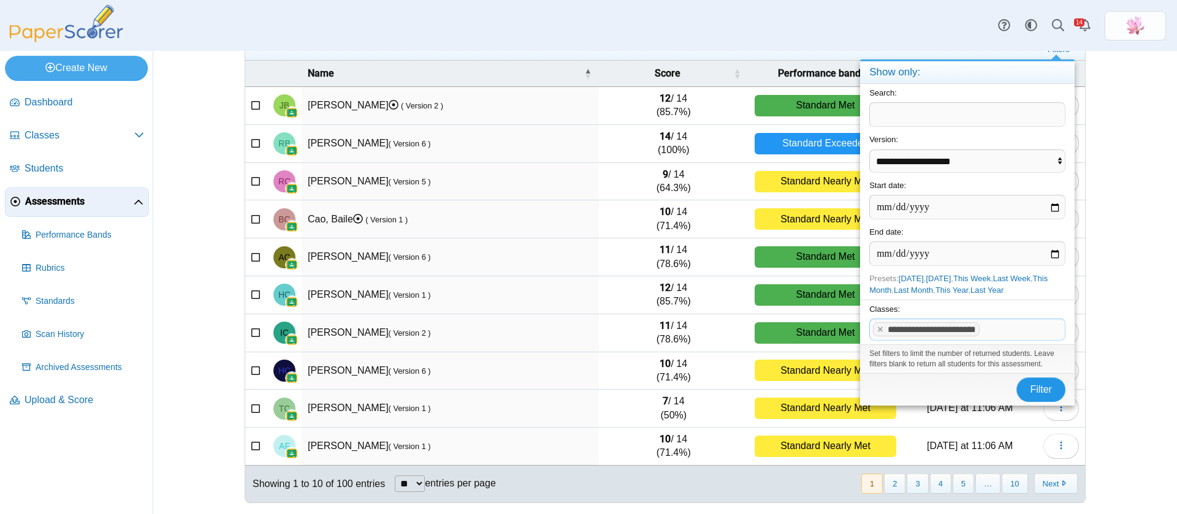
click at [980, 393] on span "Filter" at bounding box center [1041, 389] width 22 height 10
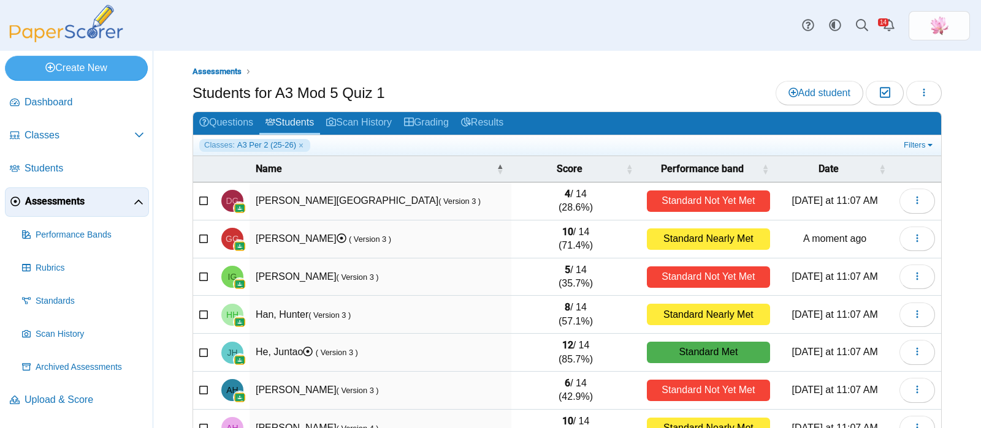
click at [697, 22] on div "Dashboard Classes Archived classes Students Assessments" at bounding box center [490, 25] width 981 height 51
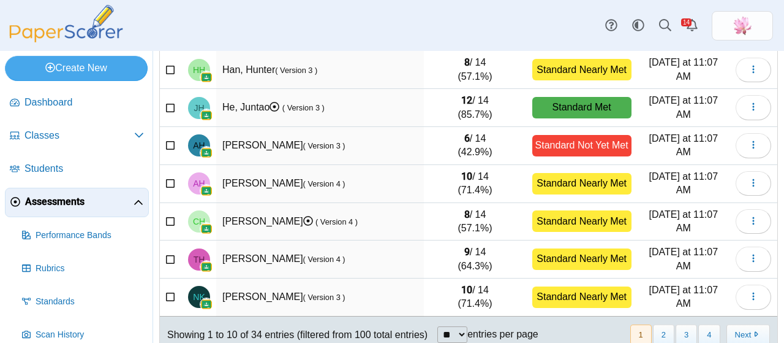
scroll to position [256, 0]
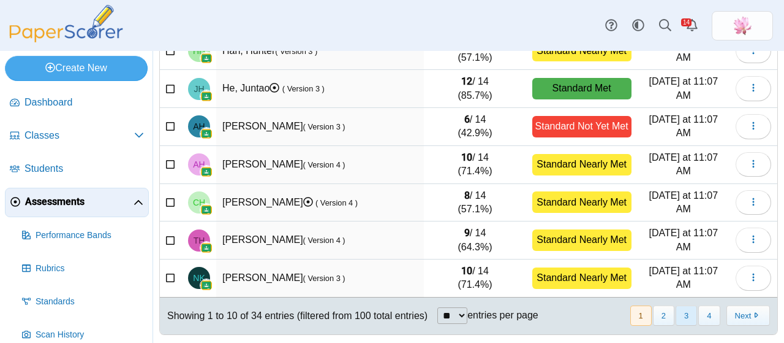
click at [681, 305] on button "3" at bounding box center [686, 315] width 21 height 20
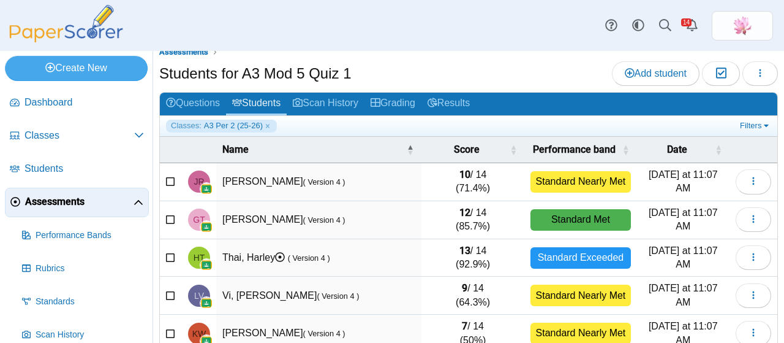
scroll to position [10, 0]
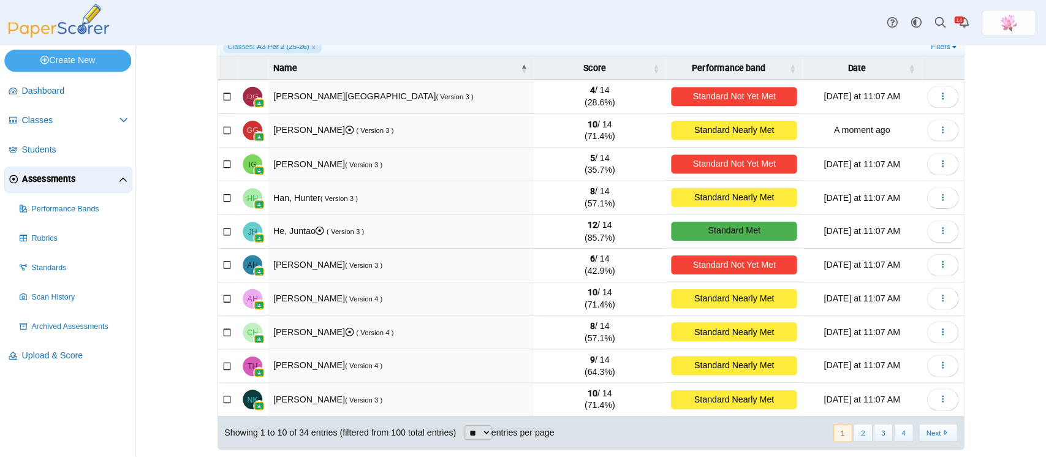
scroll to position [97, 0]
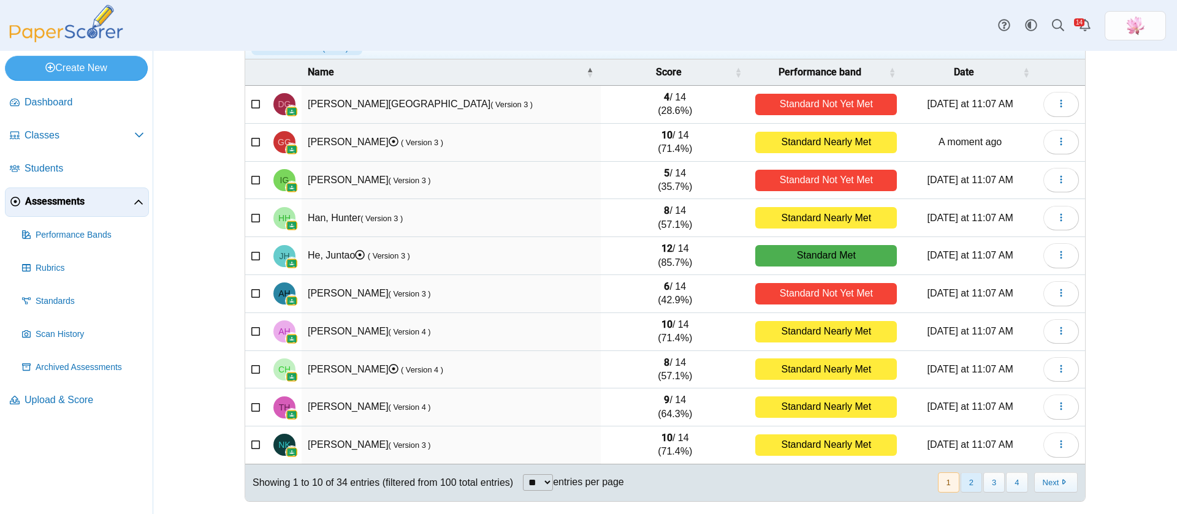
click at [966, 482] on button "2" at bounding box center [970, 483] width 21 height 20
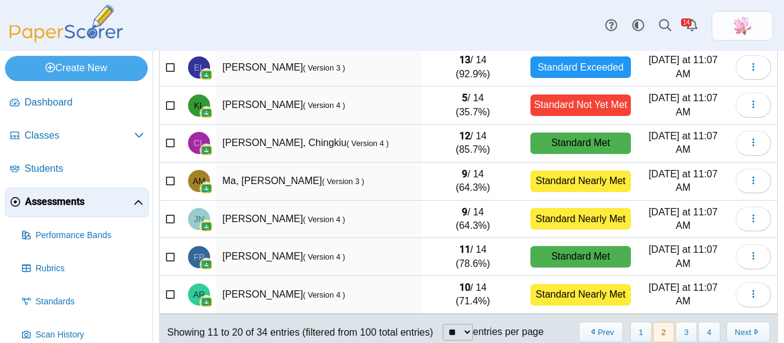
scroll to position [256, 0]
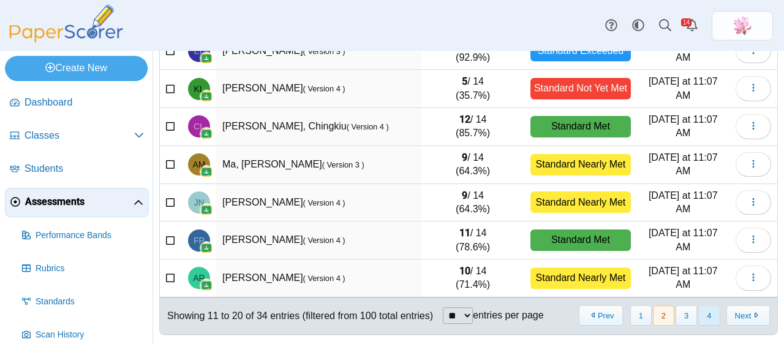
click at [701, 309] on button "4" at bounding box center [709, 315] width 21 height 20
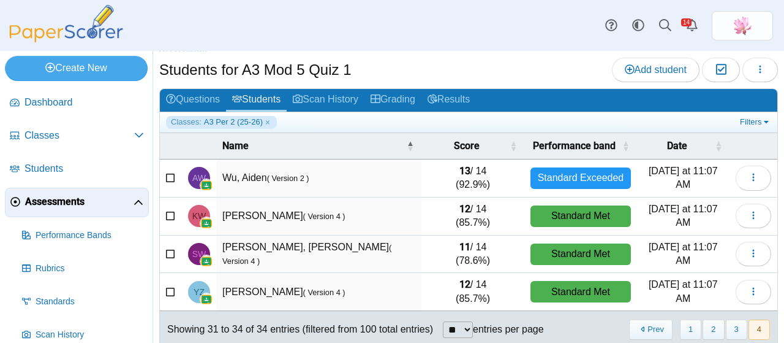
scroll to position [0, 0]
